Goal: Task Accomplishment & Management: Complete application form

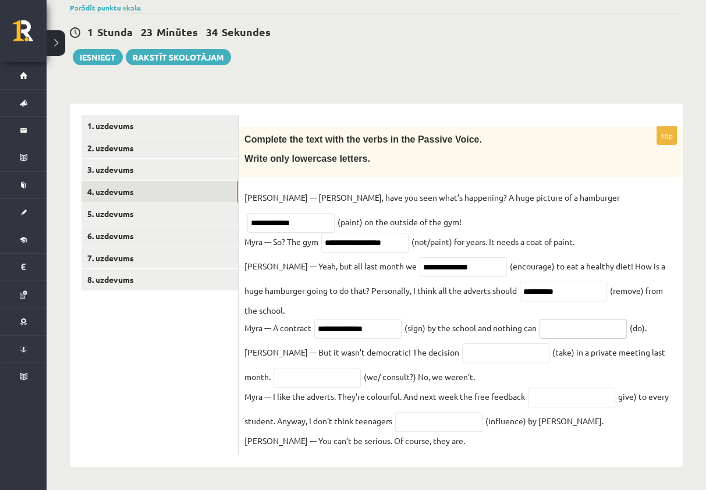
paste input "********"
type input "*******"
click at [462, 356] on input "text" at bounding box center [505, 353] width 87 height 20
paste input "*********"
type input "*********"
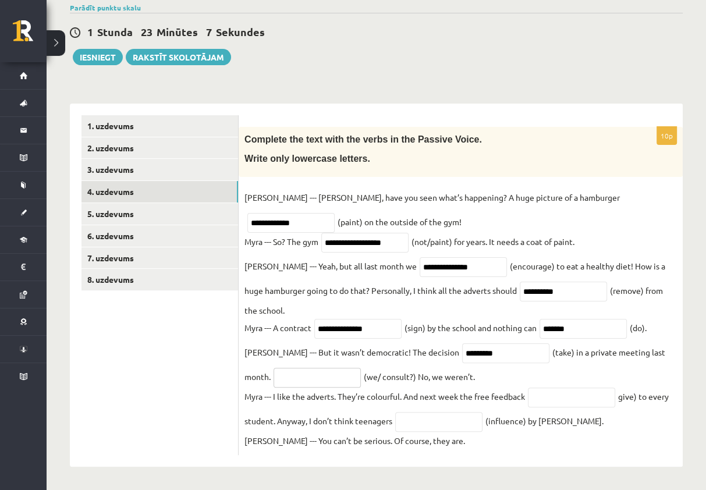
click at [304, 375] on input "text" at bounding box center [316, 378] width 87 height 20
paste input "**********"
type input "**********"
click at [580, 410] on fieldset "**********" at bounding box center [460, 319] width 432 height 261
click at [582, 397] on input "text" at bounding box center [571, 398] width 87 height 20
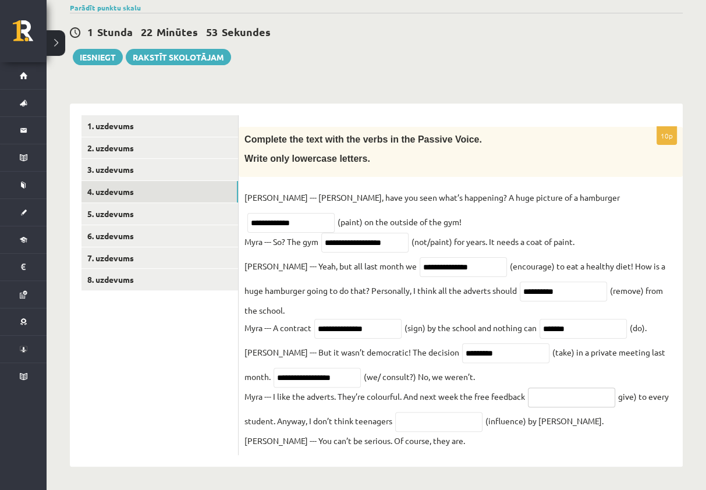
drag, startPoint x: 582, startPoint y: 403, endPoint x: 581, endPoint y: 392, distance: 10.5
click at [582, 395] on input "text" at bounding box center [571, 398] width 87 height 20
click at [582, 399] on input "text" at bounding box center [571, 398] width 87 height 20
paste input "**********"
type input "**********"
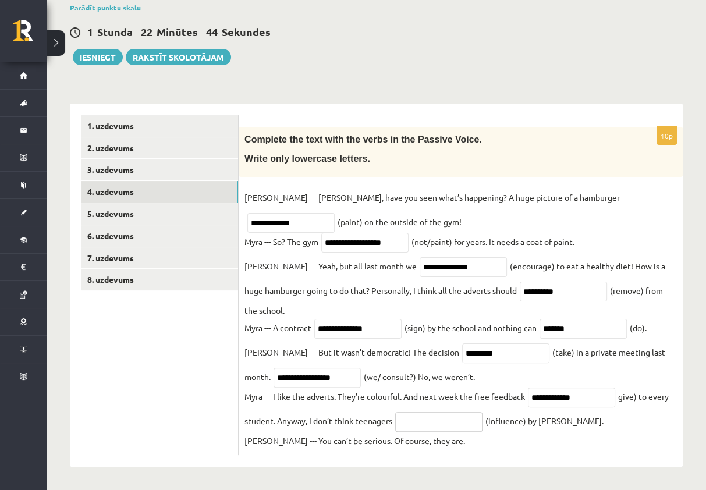
click at [466, 414] on input "text" at bounding box center [438, 422] width 87 height 20
paste input "**********"
type input "**********"
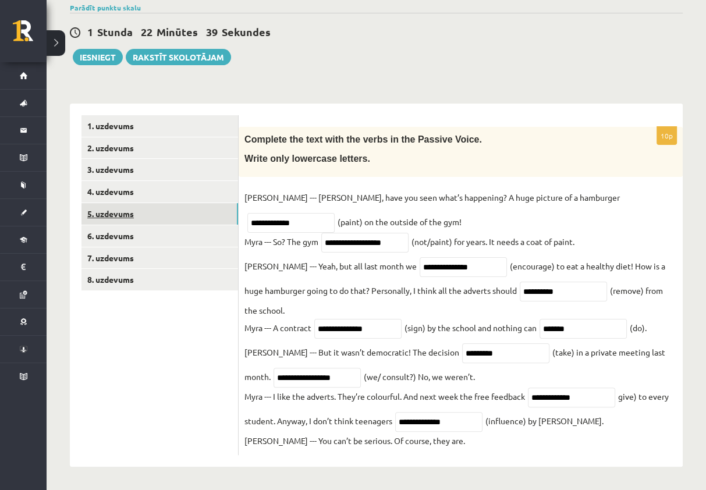
click at [161, 214] on link "5. uzdevums" at bounding box center [159, 214] width 157 height 22
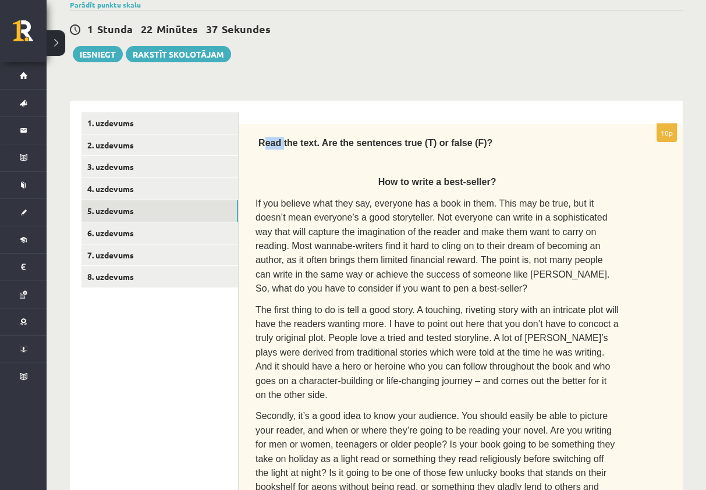
drag, startPoint x: 265, startPoint y: 145, endPoint x: 279, endPoint y: 144, distance: 13.4
click at [279, 144] on span "Read the text. Are the sentences true (T) or false (F)?" at bounding box center [375, 143] width 234 height 10
drag, startPoint x: 279, startPoint y: 144, endPoint x: 262, endPoint y: 161, distance: 23.0
click at [262, 163] on p at bounding box center [436, 160] width 363 height 12
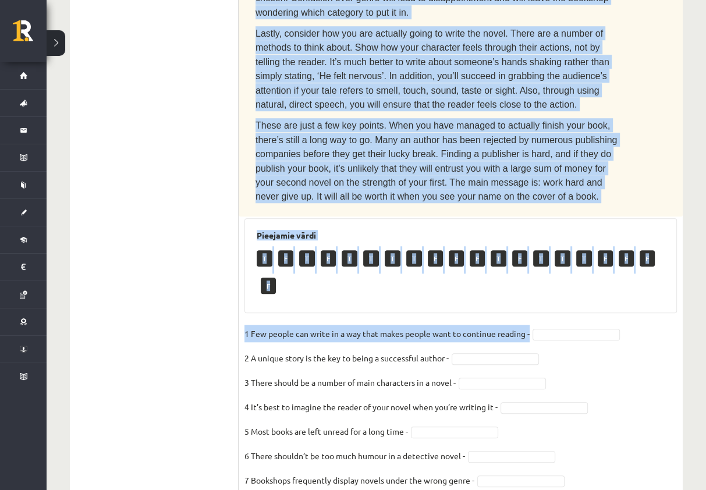
scroll to position [712, 0]
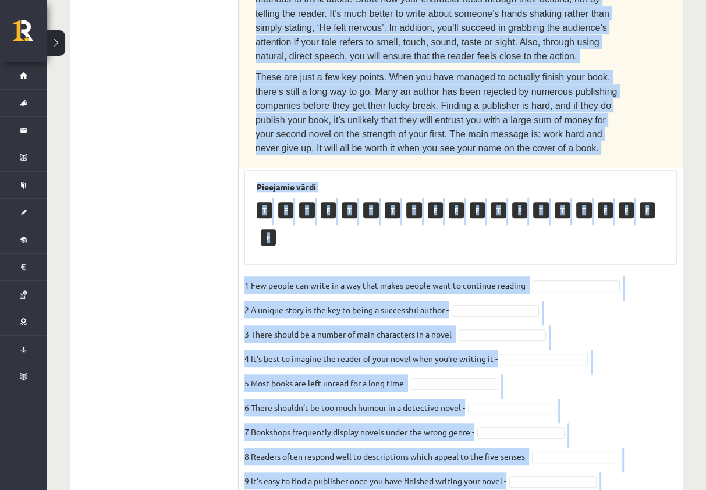
drag, startPoint x: 258, startPoint y: 144, endPoint x: 600, endPoint y: 445, distance: 455.2
click at [600, 445] on div "10p Read the text. Are the sentences true (T) or false (F)? How to write a best…" at bounding box center [461, 18] width 444 height 1018
copy div "Lore ips dolo. Sit ame consectet adip (E) se doeiu (T)? Inc ut labor e dolo-mag…"
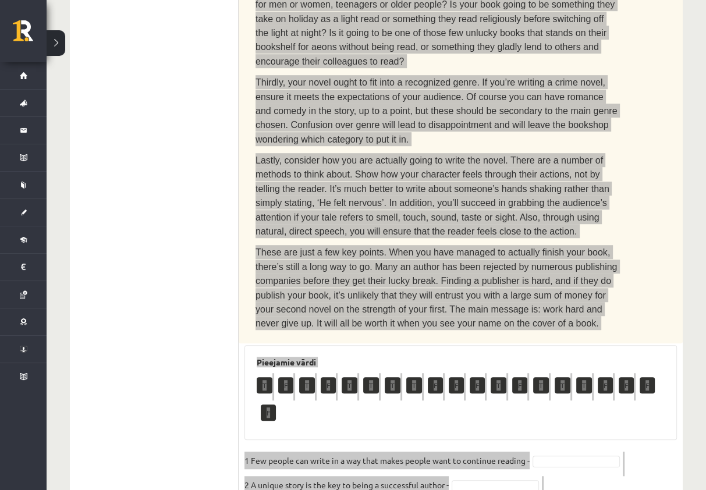
scroll to position [537, 0]
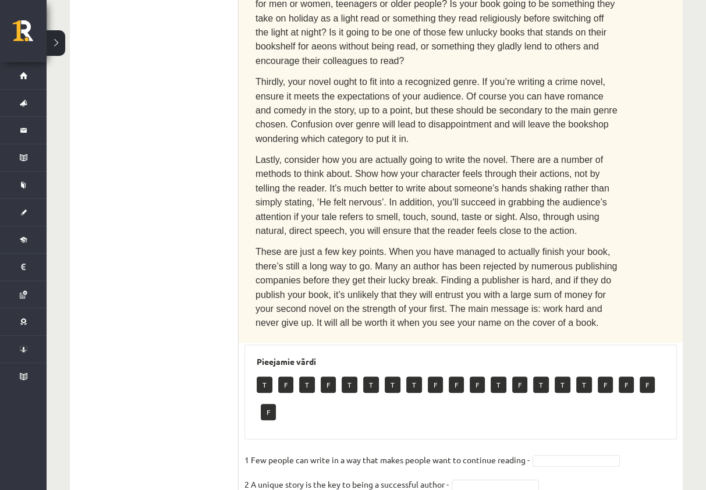
click at [196, 266] on ul "1. uzdevums 2. uzdevums 3. uzdevums 4. uzdevums 5. uzdevums 6. uzdevums 7. uzde…" at bounding box center [159, 186] width 157 height 1029
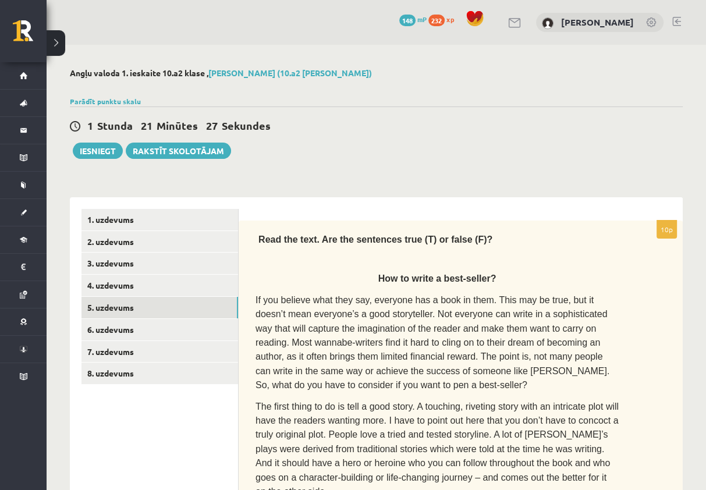
scroll to position [0, 0]
click at [177, 334] on link "6. uzdevums" at bounding box center [159, 330] width 157 height 22
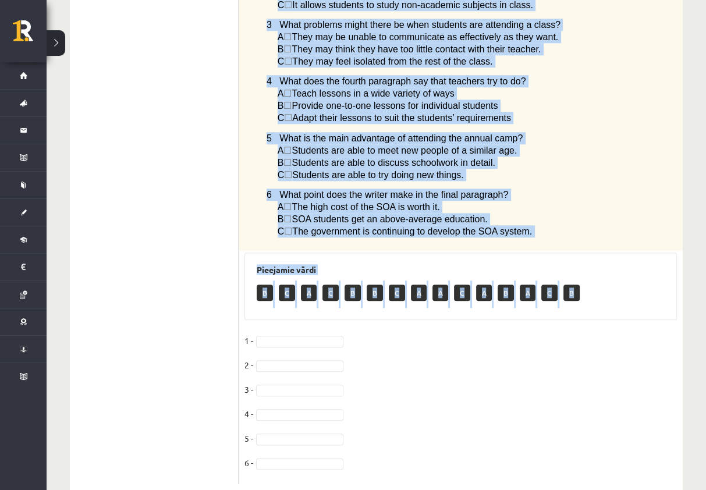
scroll to position [885, 0]
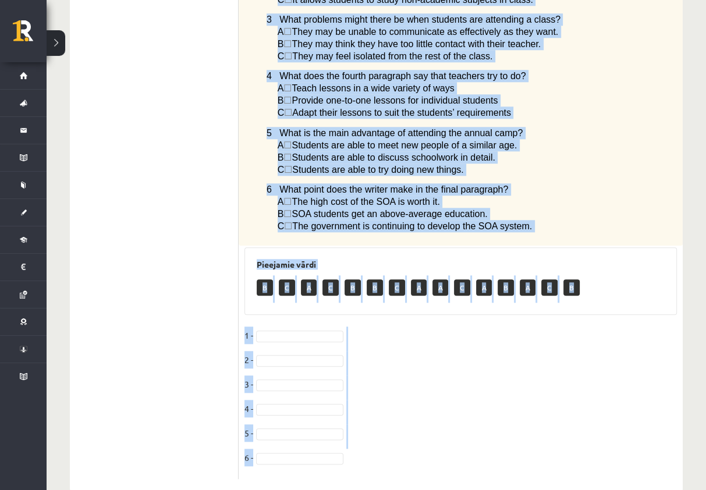
drag, startPoint x: 244, startPoint y: 231, endPoint x: 628, endPoint y: 434, distance: 434.4
copy div "Lore ips dolorsi ametc ad Elitseddoe tempor incidi utlabo Etd Magnaa en adm Ven…"
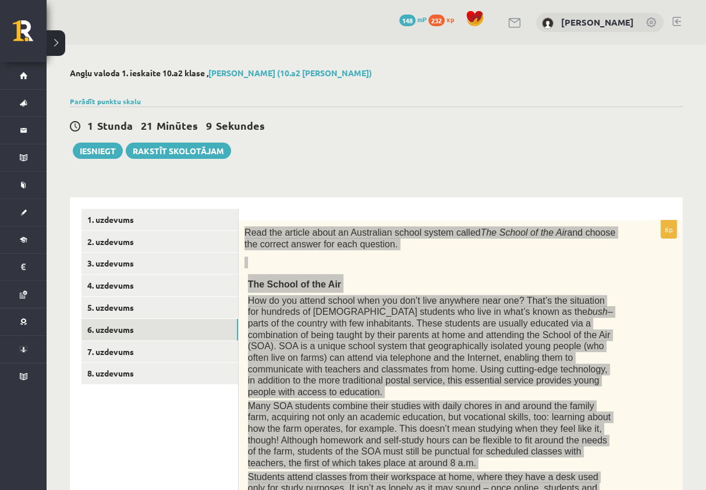
scroll to position [0, 0]
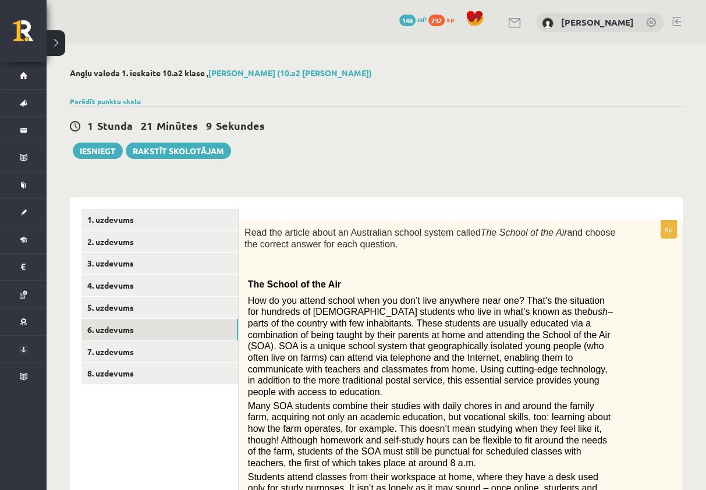
click at [362, 155] on div "1 [PERSON_NAME] 21 Minūtes 9 Sekundes Ieskaite saglabāta! Iesniegt Rakstīt skol…" at bounding box center [376, 132] width 613 height 52
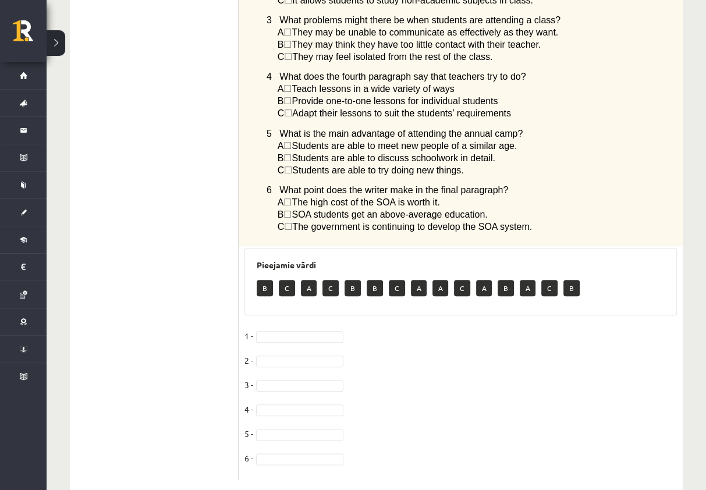
scroll to position [885, 0]
click at [267, 279] on p "B" at bounding box center [265, 287] width 16 height 16
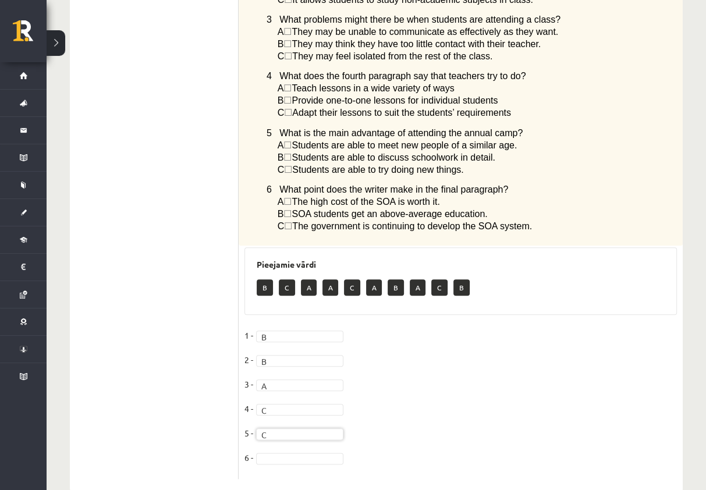
click at [311, 428] on fieldset "1 - B * 2 - B * 3 - A * 4 - C * 5 - C * 6 -" at bounding box center [460, 399] width 432 height 147
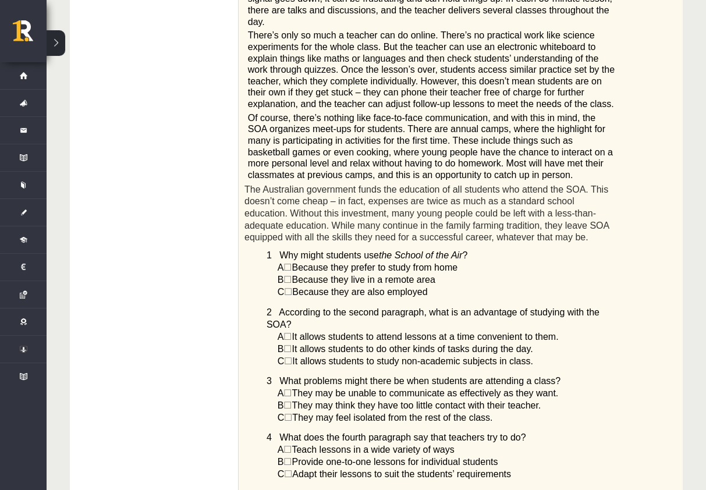
scroll to position [536, 0]
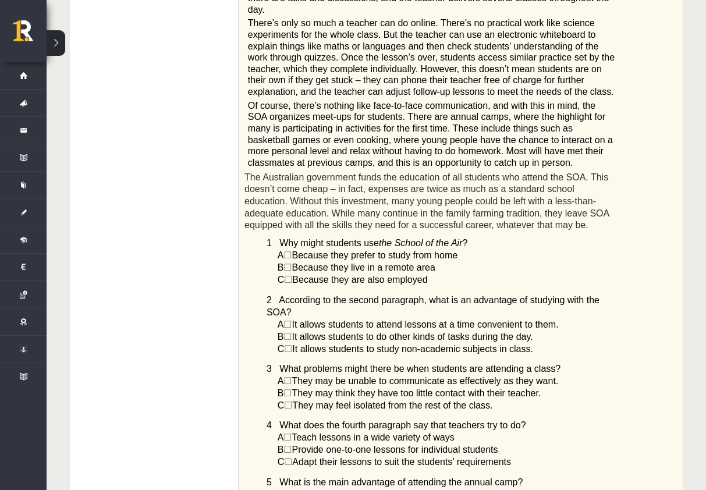
click at [290, 262] on span "☐" at bounding box center [287, 267] width 8 height 10
click at [289, 262] on span "☐" at bounding box center [287, 267] width 8 height 10
click at [292, 262] on span "☐" at bounding box center [287, 267] width 8 height 10
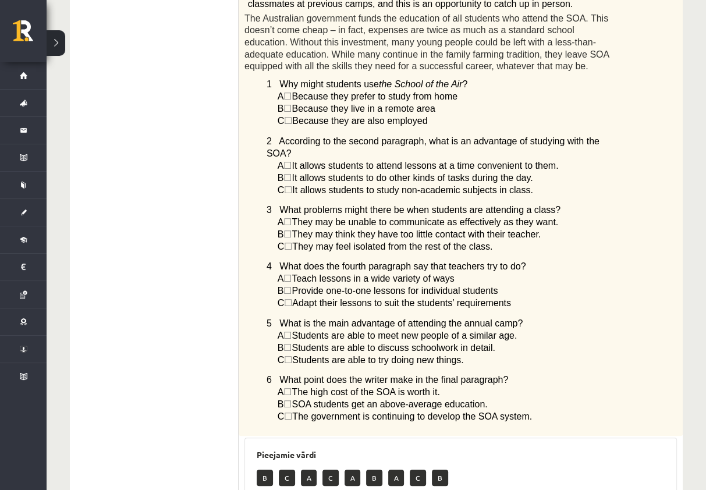
scroll to position [885, 0]
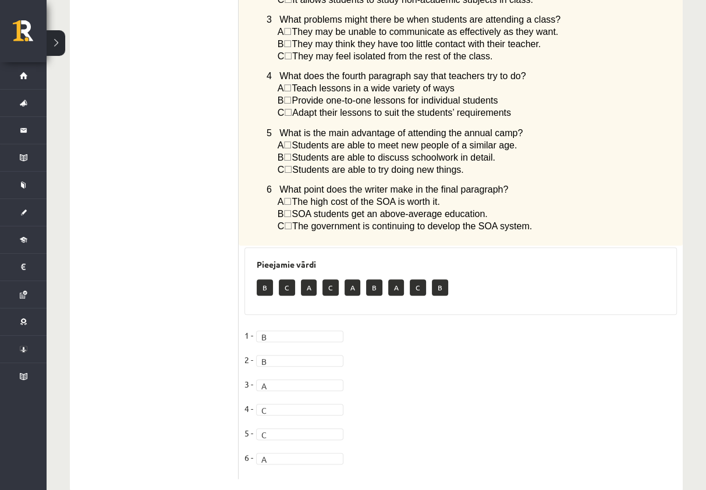
click at [292, 209] on span "☐" at bounding box center [287, 214] width 8 height 10
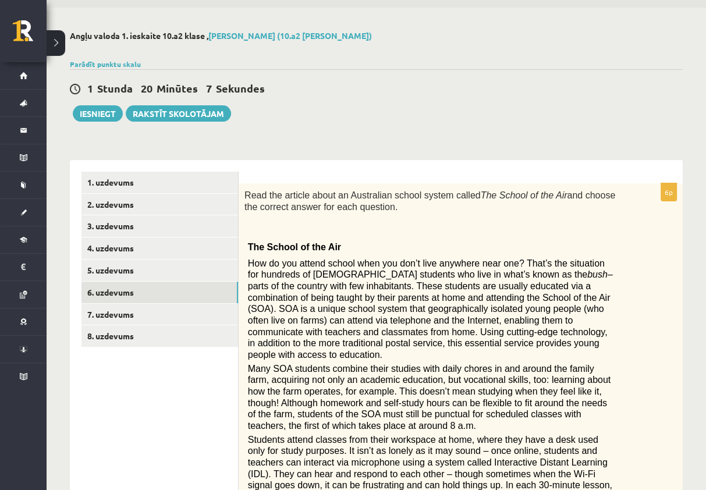
scroll to position [0, 0]
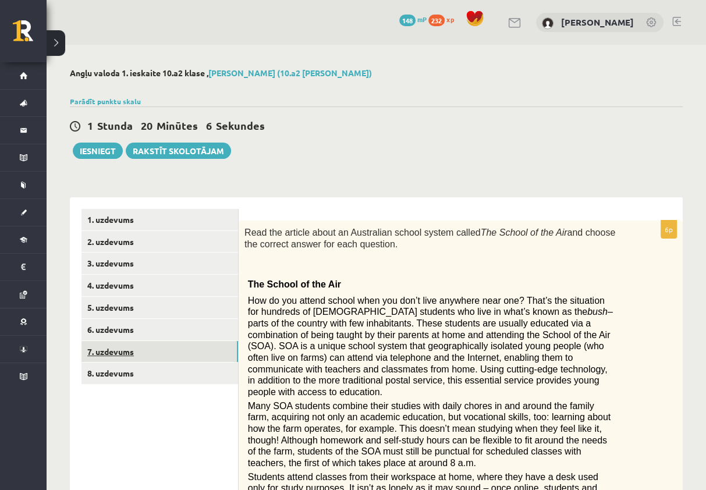
click at [110, 348] on link "7. uzdevums" at bounding box center [159, 352] width 157 height 22
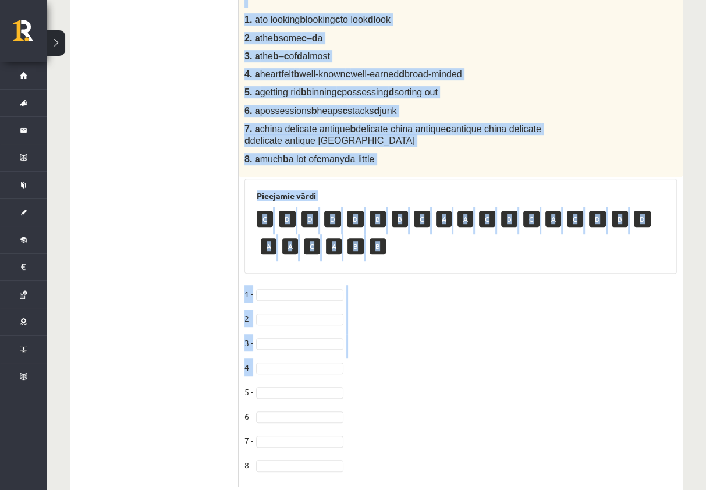
scroll to position [446, 0]
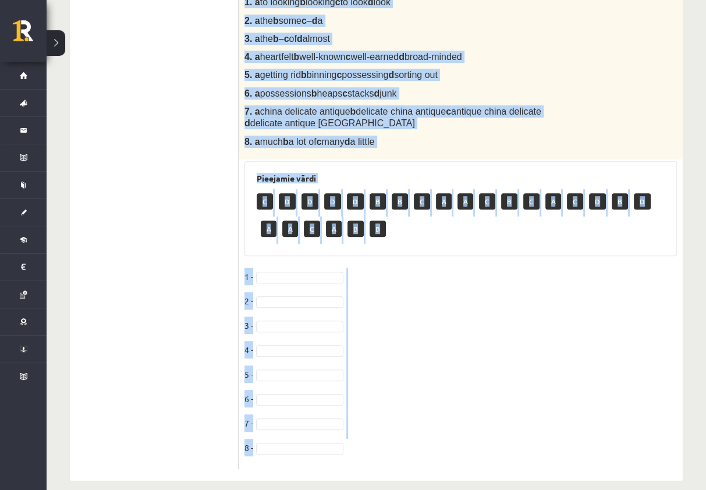
drag, startPoint x: 255, startPoint y: 240, endPoint x: 633, endPoint y: 436, distance: 425.5
click at [633, 436] on div "8p Complete the text with the correct words (a–d). Car boot sales 1. a to looki…" at bounding box center [461, 122] width 444 height 694
copy div "Loremips dol sita cons adi elitsed doeiu (t–i). Utl etdo magna Al eni’ad minimv…"
click at [446, 280] on fieldset "1 - 2 - 3 - 4 - 5 - 6 - 7 - 8 -" at bounding box center [460, 366] width 432 height 196
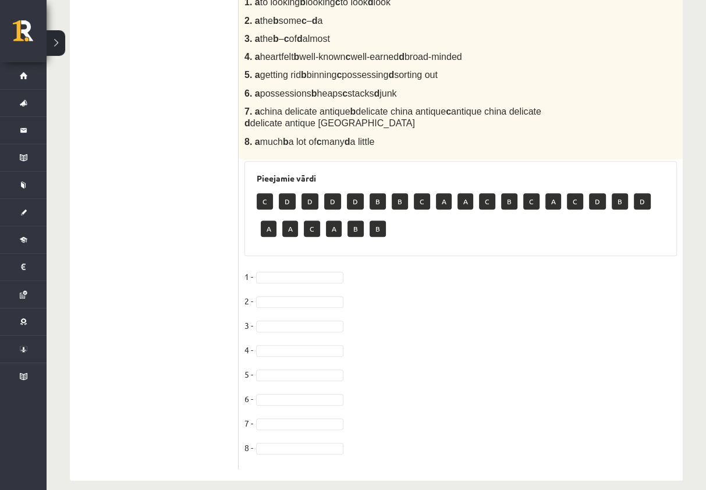
click at [284, 270] on fieldset "1 - 2 - 3 - 4 - 5 - 6 - 7 - 8 -" at bounding box center [460, 366] width 432 height 196
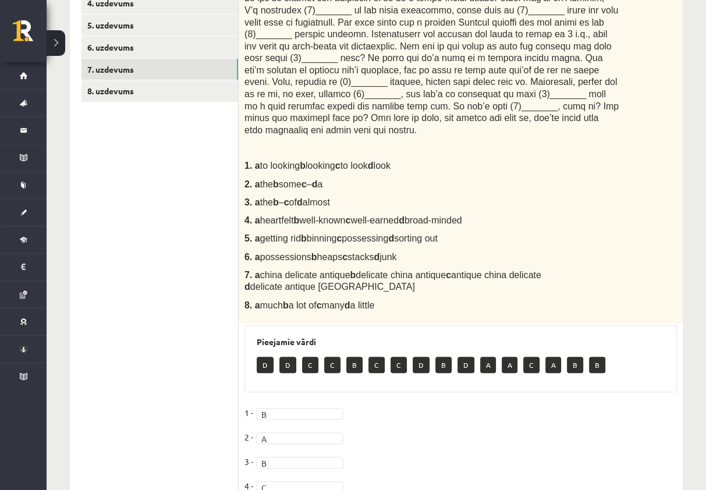
scroll to position [69, 0]
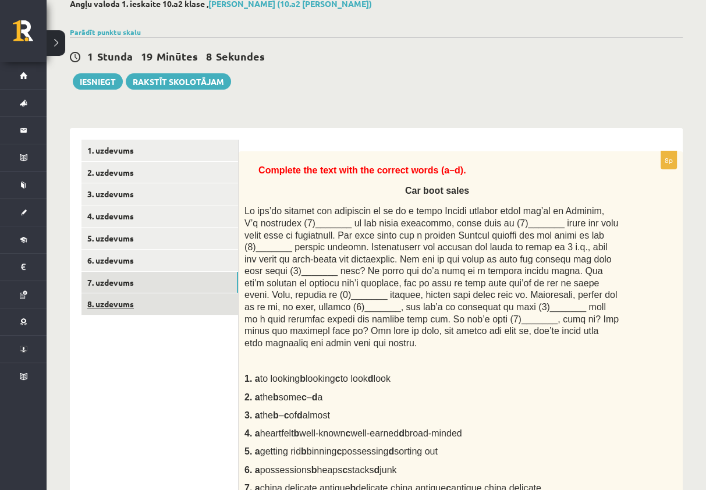
click at [137, 310] on link "8. uzdevums" at bounding box center [159, 304] width 157 height 22
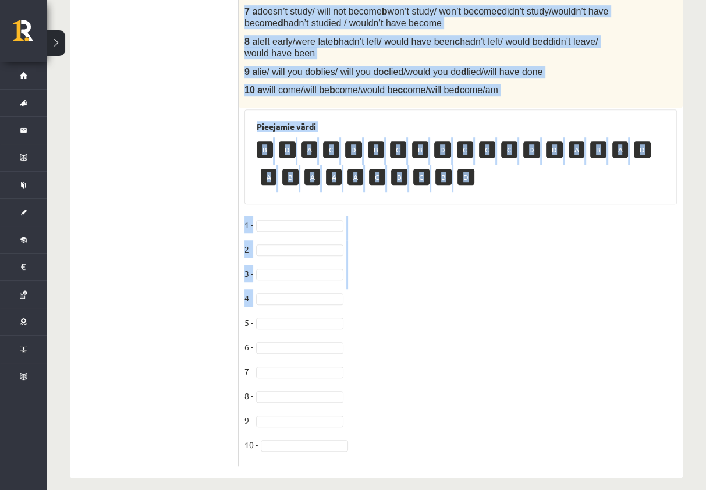
scroll to position [569, 0]
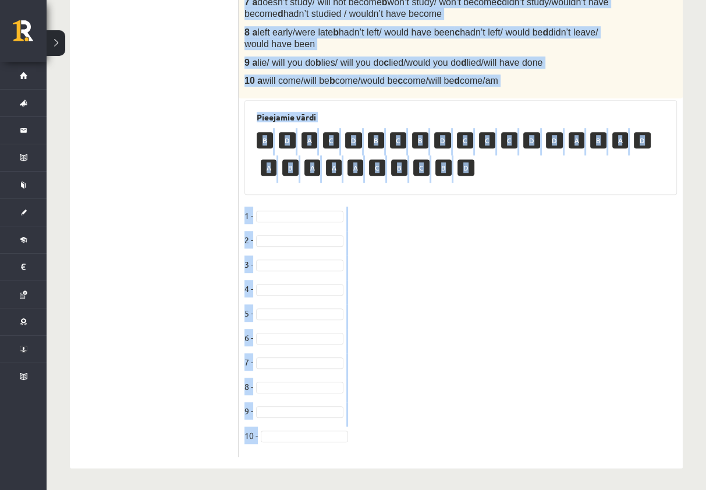
drag, startPoint x: 240, startPoint y: 102, endPoint x: 584, endPoint y: 440, distance: 482.6
click at [584, 440] on div "10p Choose the correct word or phrase in Conditional sentences. 1. When I -----…" at bounding box center [461, 53] width 444 height 805
copy div "Loremi dol sitamet cons ad elitse do Eiusmodtemp incididun. 6. Utla E ------- (…"
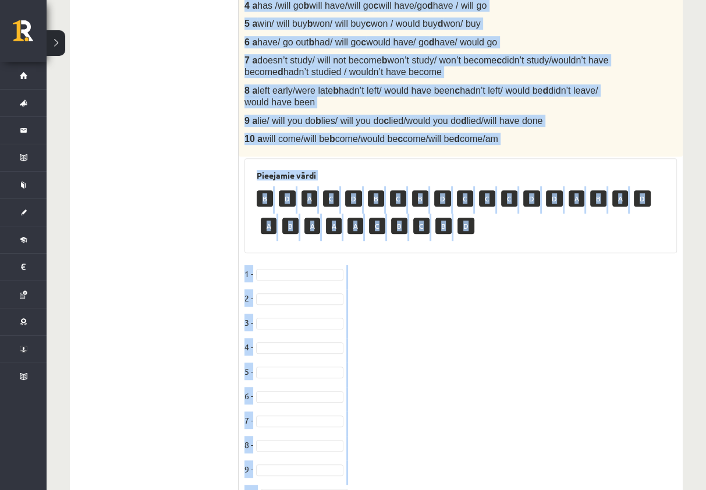
click at [521, 354] on fieldset "1 - 2 - 3 - 4 - 5 - [DATE] - [DATE] -" at bounding box center [460, 387] width 432 height 244
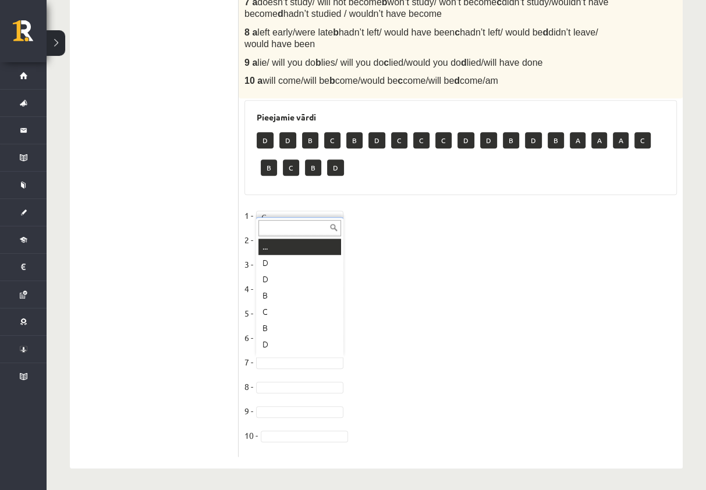
scroll to position [14, 0]
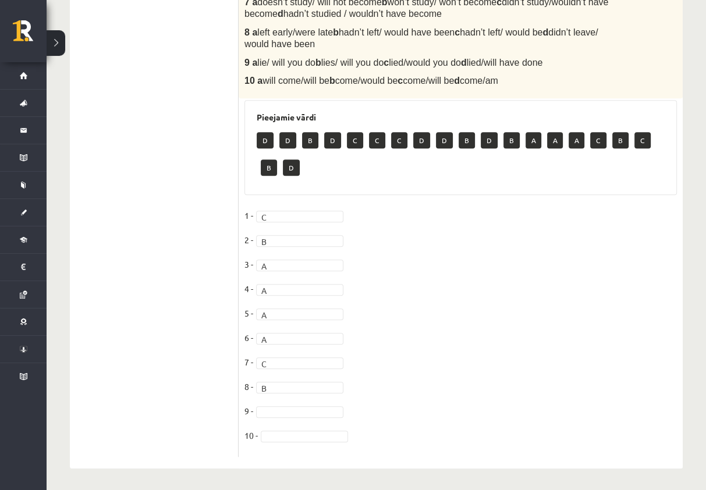
click at [317, 417] on fieldset "1 - C * 2 - B * 3 - A * 4 - A * 5 - A * 6 - A * 7 - C * 8 - B * 9 - 10 -" at bounding box center [460, 329] width 432 height 244
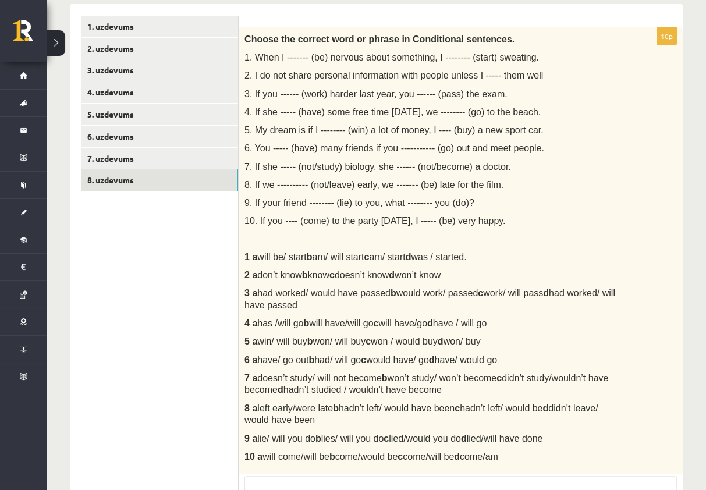
scroll to position [0, 0]
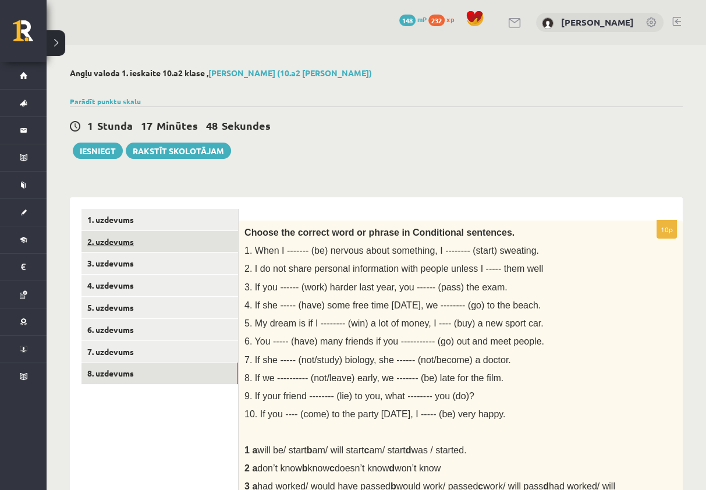
click at [105, 242] on link "2. uzdevums" at bounding box center [159, 242] width 157 height 22
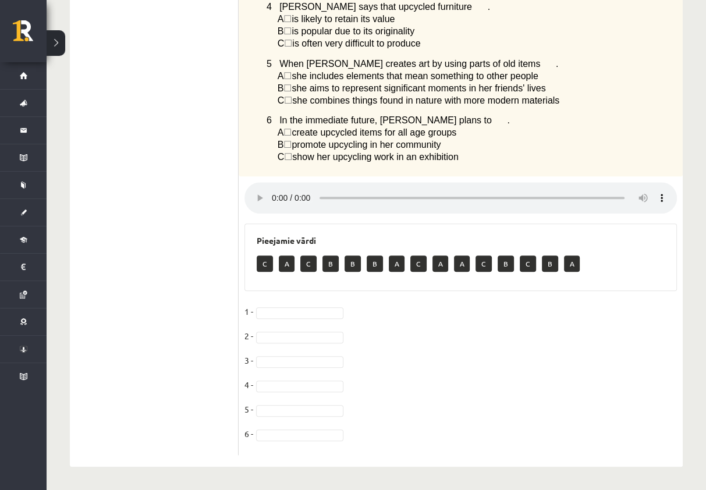
scroll to position [464, 0]
click at [292, 348] on fieldset "1 - C * 2 - 3 - 4 - 5 - 6 -" at bounding box center [460, 376] width 432 height 147
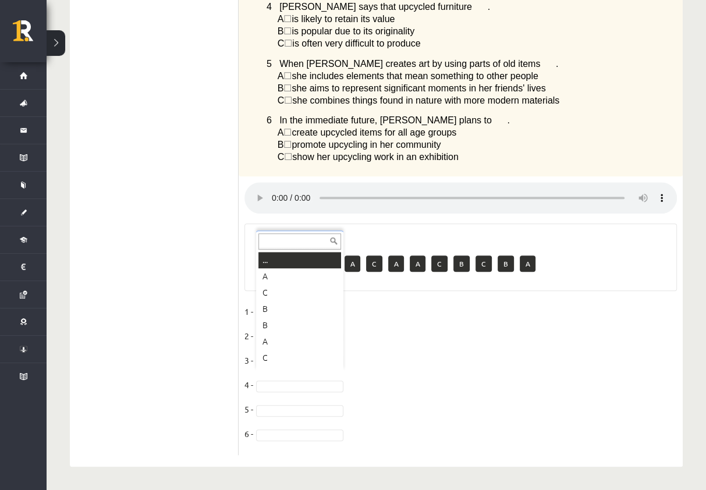
scroll to position [14, 0]
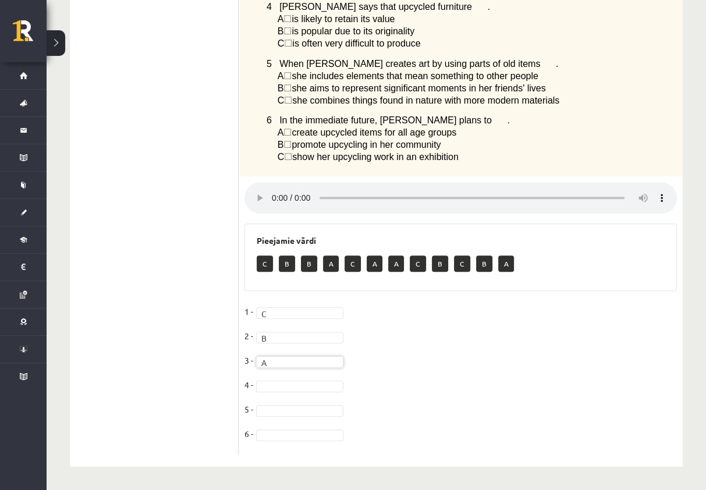
click at [290, 392] on fieldset "1 - C * 2 - B * 3 - A * 4 - 5 - 6 -" at bounding box center [460, 376] width 432 height 147
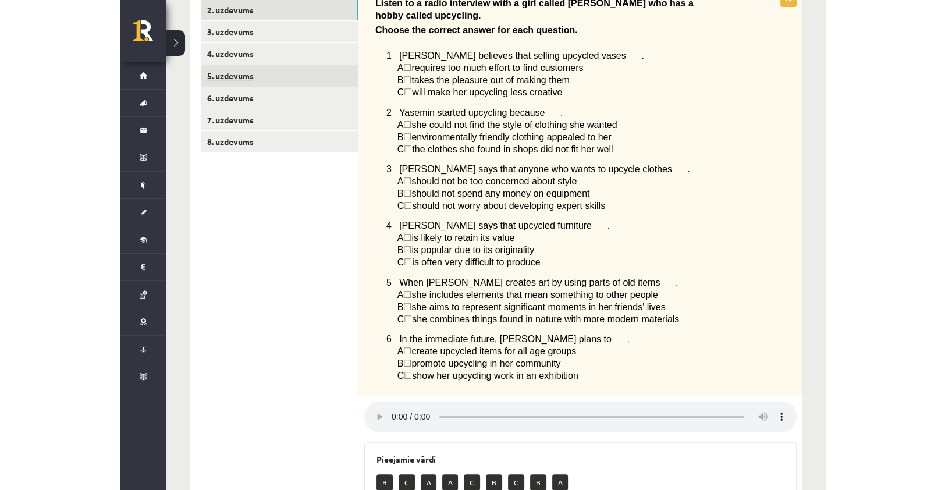
scroll to position [0, 0]
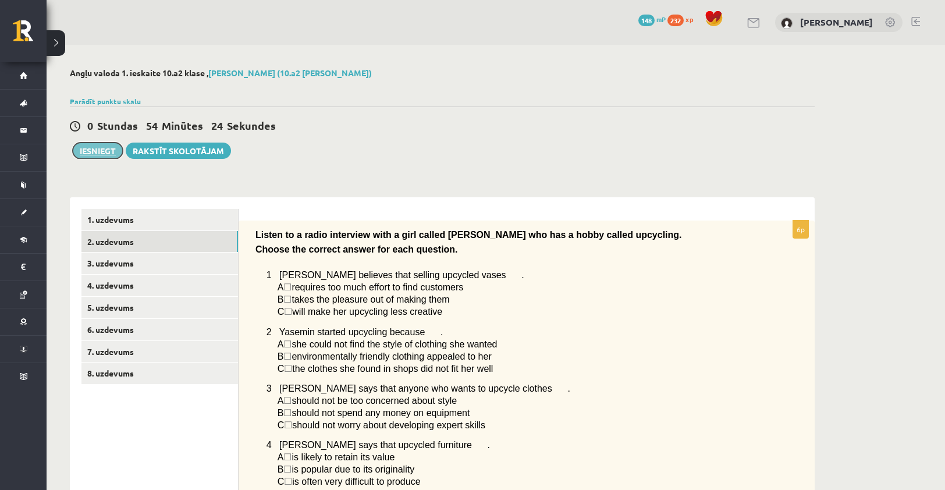
click at [98, 154] on button "Iesniegt" at bounding box center [98, 151] width 50 height 16
